Goal: Navigation & Orientation: Find specific page/section

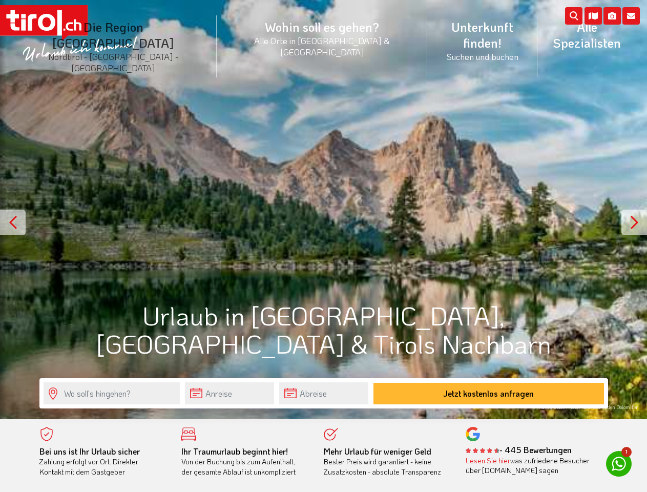
click at [136, 32] on li "Die Region [GEOGRAPHIC_DATA] [GEOGRAPHIC_DATA] - [GEOGRAPHIC_DATA] - [GEOGRAPHI…" at bounding box center [113, 46] width 207 height 77
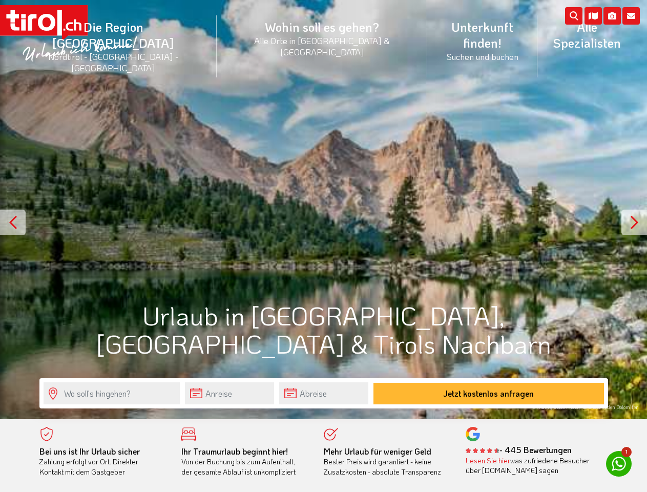
click at [632, 16] on icon at bounding box center [631, 15] width 17 height 17
click at [613, 16] on icon at bounding box center [612, 15] width 17 height 17
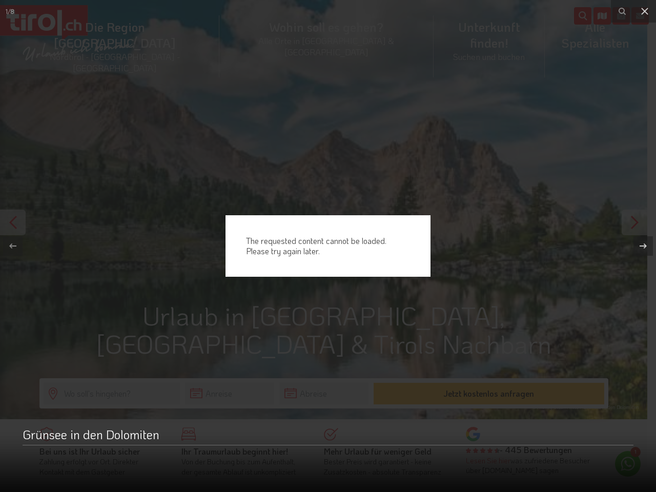
click at [594, 16] on div "The requested content cannot be loaded. Please try again later." at bounding box center [328, 246] width 656 height 492
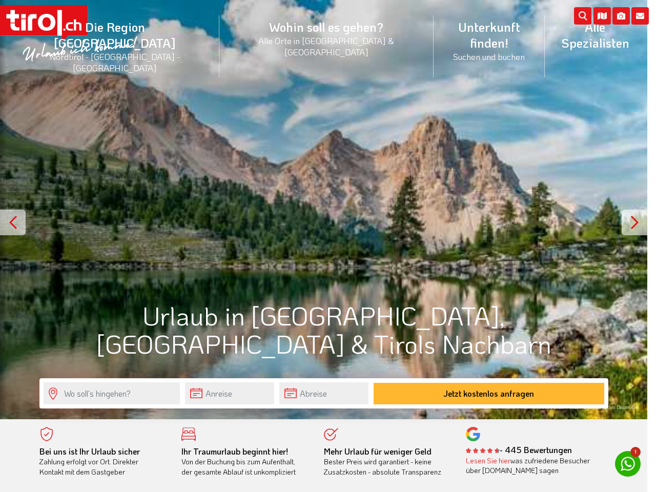
click at [323, 210] on div "The requested content cannot be loaded. Please try again later." at bounding box center [328, 246] width 656 height 492
click at [13, 222] on div "The requested content cannot be loaded. Please try again later." at bounding box center [328, 246] width 656 height 492
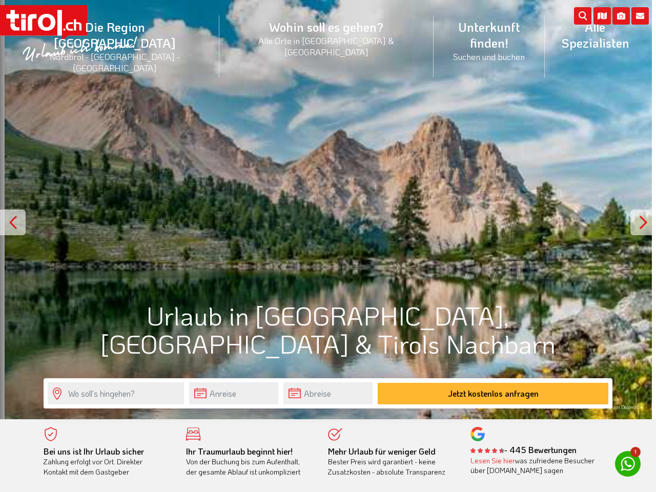
click at [635, 222] on div at bounding box center [644, 223] width 26 height 26
